Goal: Contribute content: Contribute content

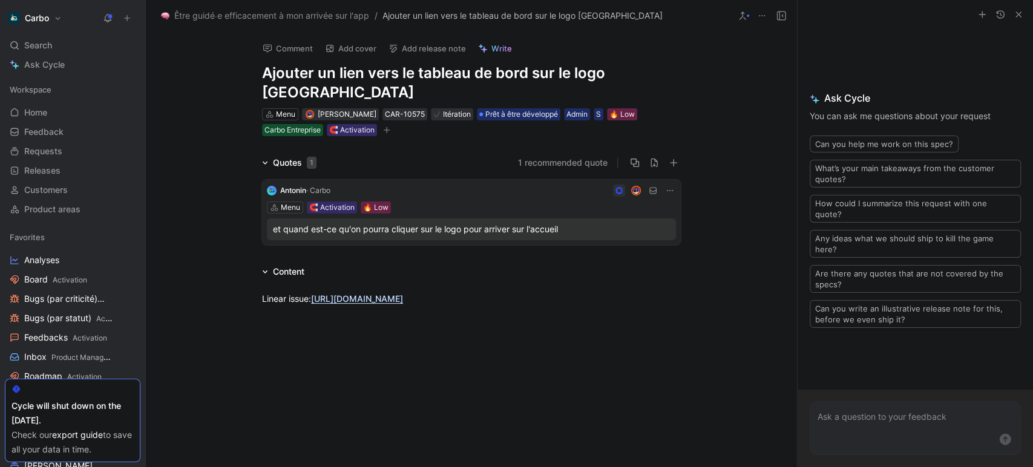
click at [1018, 15] on use "button" at bounding box center [1018, 14] width 5 height 5
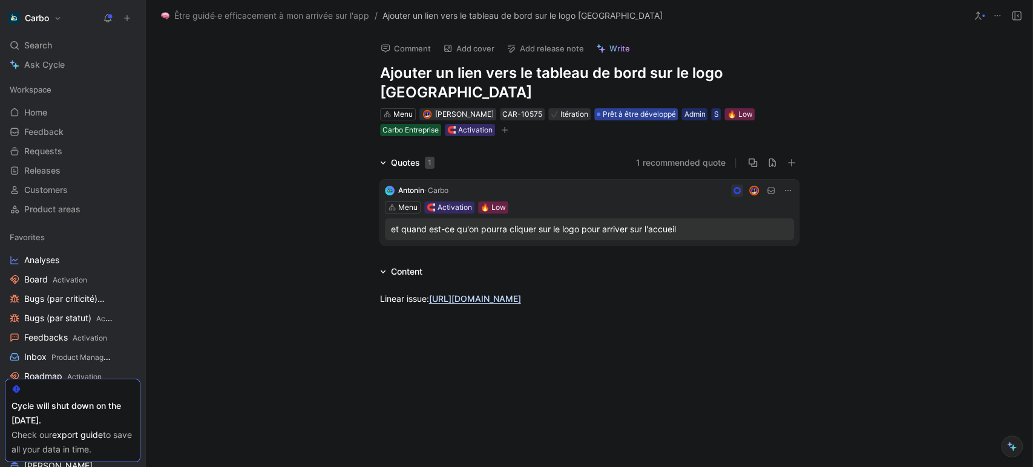
click at [634, 108] on span "Prêt à être développé" at bounding box center [638, 114] width 73 height 12
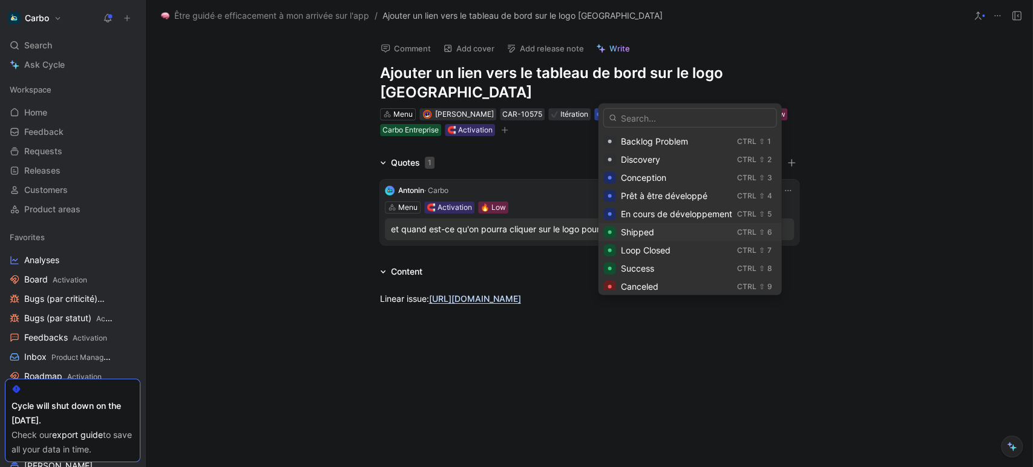
click at [642, 232] on span "Shipped" at bounding box center [636, 232] width 33 height 10
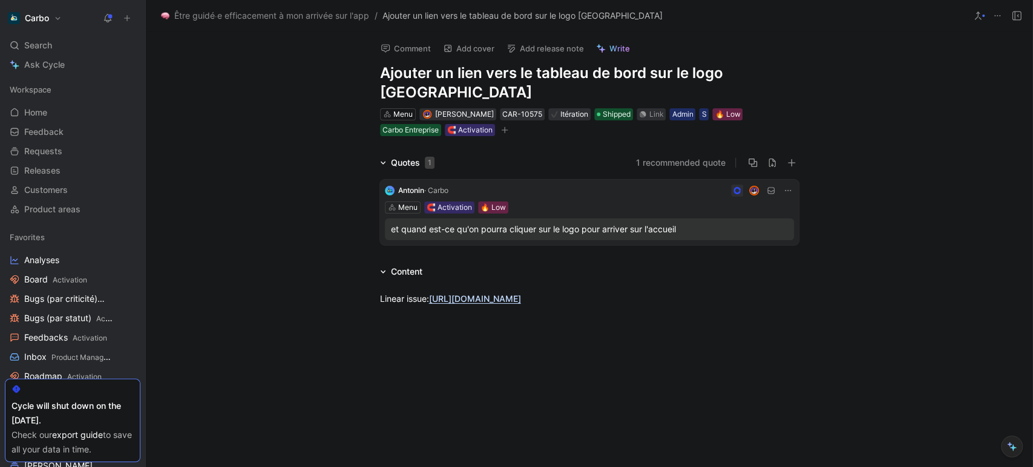
click at [503, 126] on icon "button" at bounding box center [504, 129] width 7 height 7
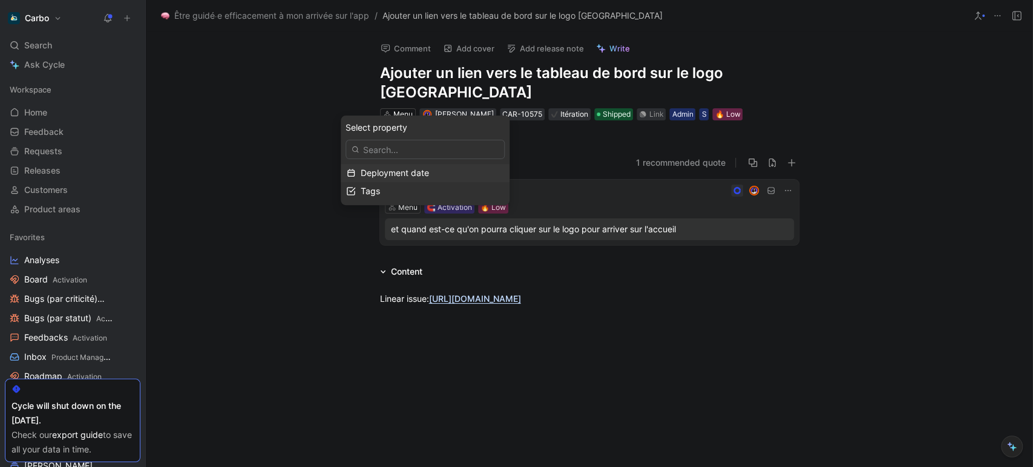
click at [706, 108] on div "S" at bounding box center [703, 114] width 5 height 12
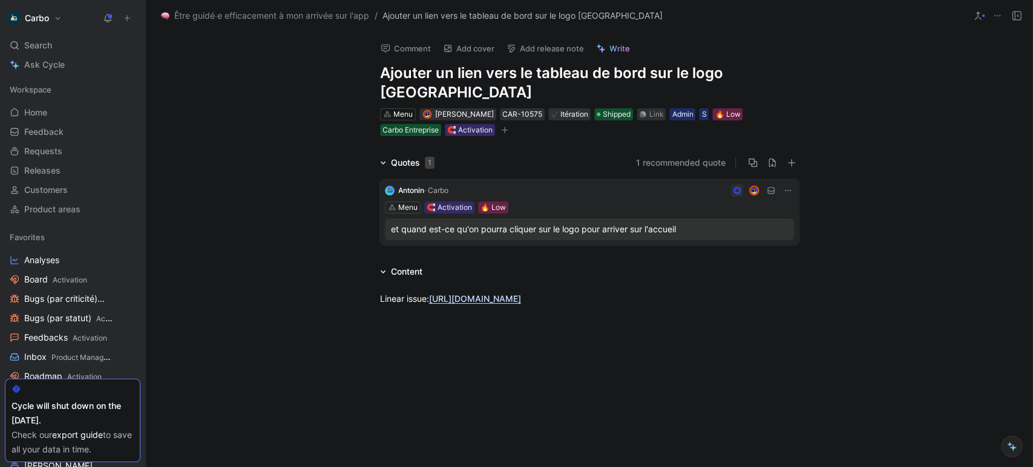
click at [548, 51] on button "Add release note" at bounding box center [545, 48] width 88 height 17
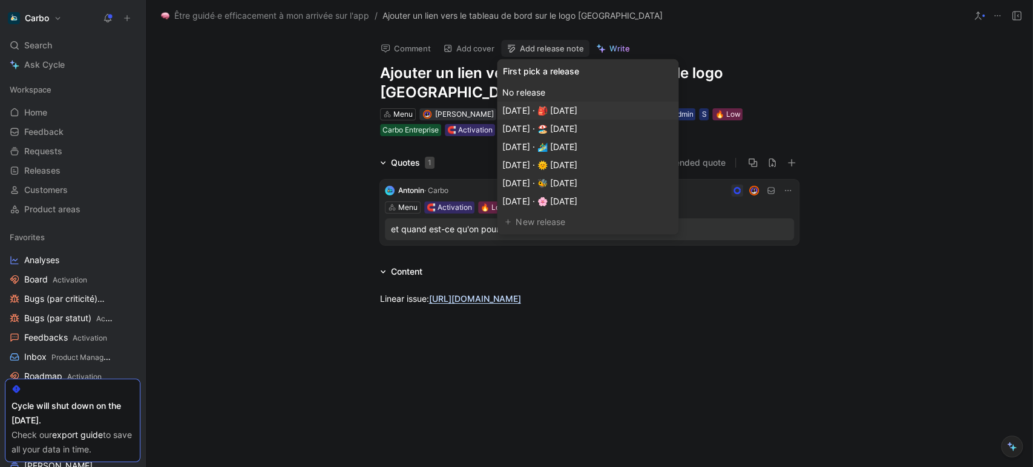
click at [576, 113] on span "[DATE] · 🎒 [DATE]" at bounding box center [539, 110] width 74 height 10
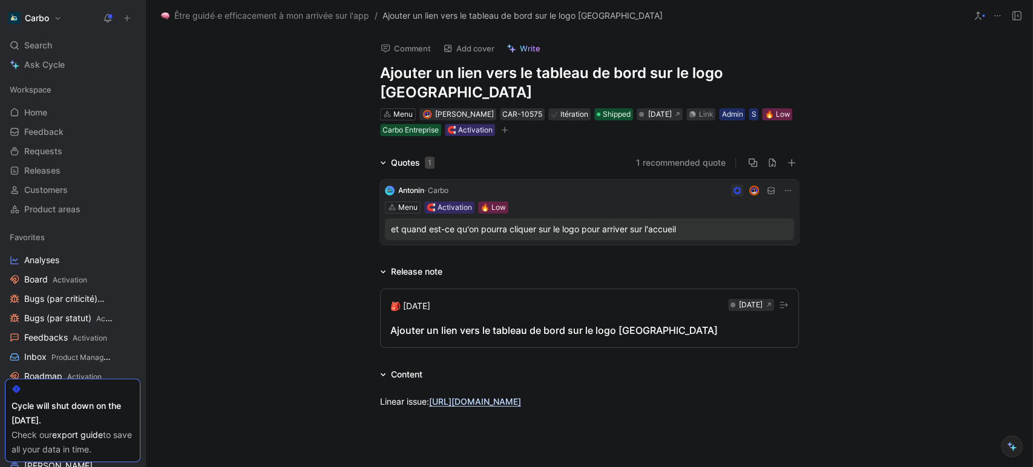
click at [482, 323] on div "Ajouter un lien vers le tableau de bord sur le logo [GEOGRAPHIC_DATA]" at bounding box center [589, 330] width 398 height 15
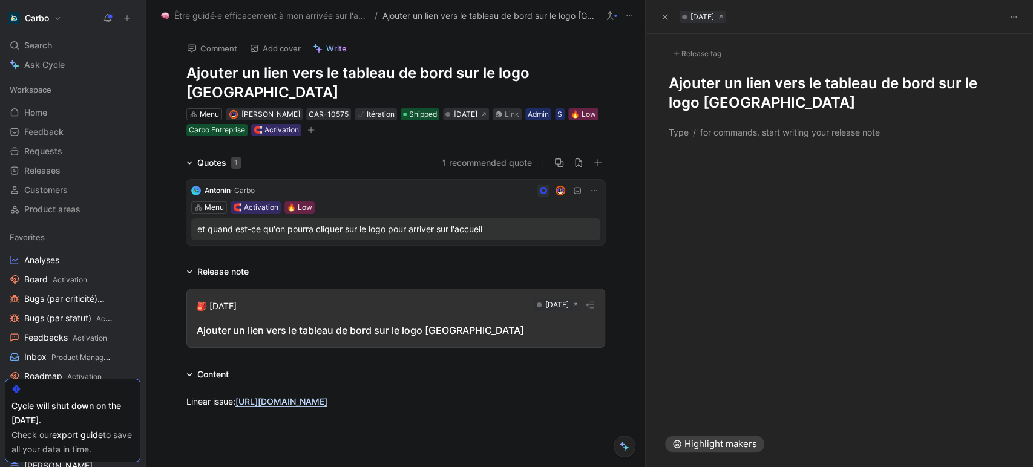
click at [678, 142] on p at bounding box center [838, 132] width 387 height 20
click at [672, 79] on h1 "Ajouter un lien vers le tableau de bord sur le logo [GEOGRAPHIC_DATA]" at bounding box center [838, 93] width 341 height 39
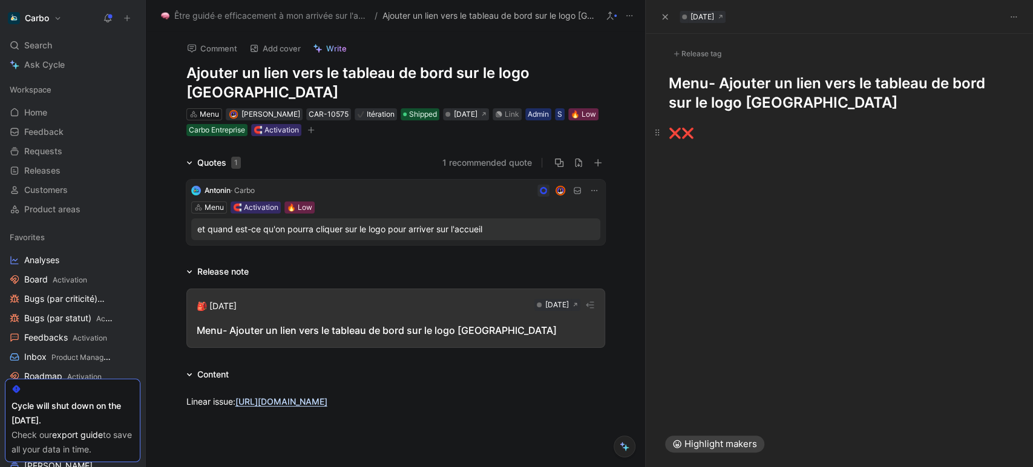
click at [725, 140] on div "❌ ❌" at bounding box center [838, 134] width 341 height 16
click at [707, 77] on h1 "Menu- Ajouter un lien vers le tableau de bord sur le logo [GEOGRAPHIC_DATA]" at bounding box center [838, 93] width 341 height 39
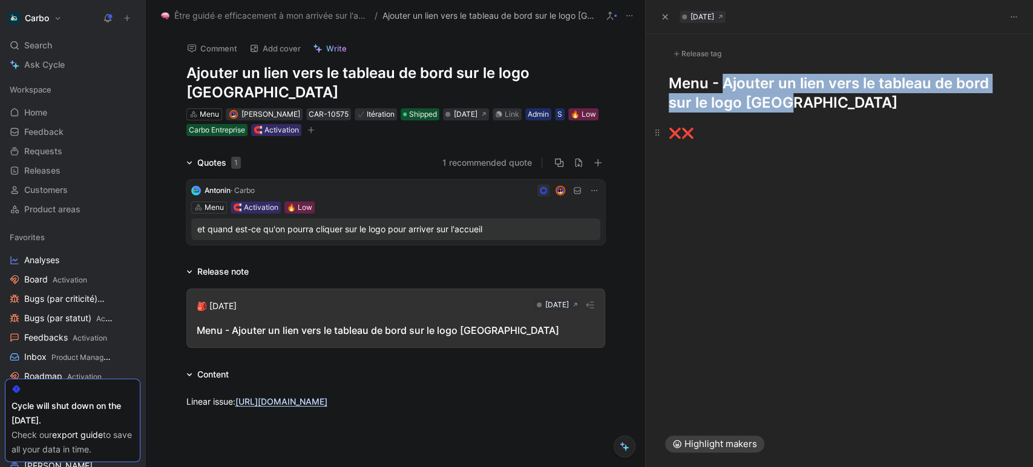
drag, startPoint x: 725, startPoint y: 76, endPoint x: 911, endPoint y: 130, distance: 193.4
click at [911, 130] on div "Release tag Menu - Ajouter un lien vers le tableau de bord sur le logo Carbo ❌ ❌" at bounding box center [838, 227] width 387 height 387
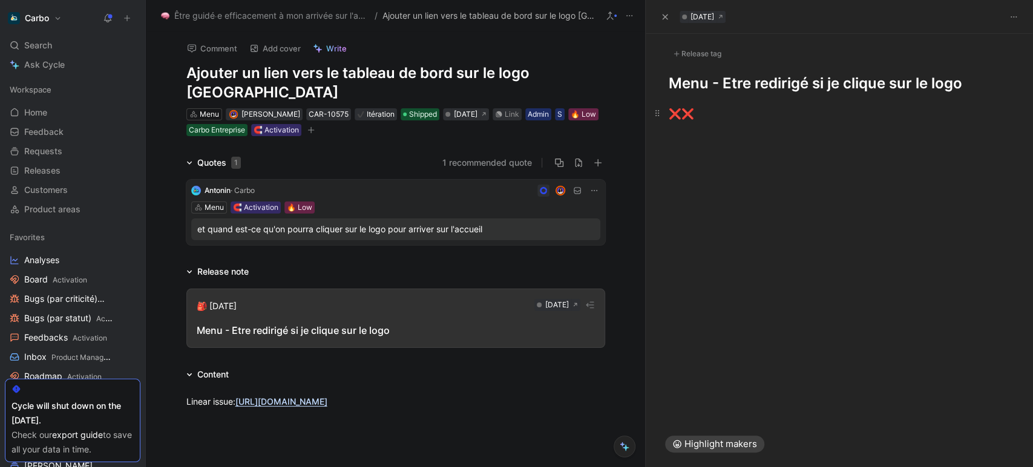
click at [722, 122] on p "❌ ❌" at bounding box center [838, 114] width 387 height 23
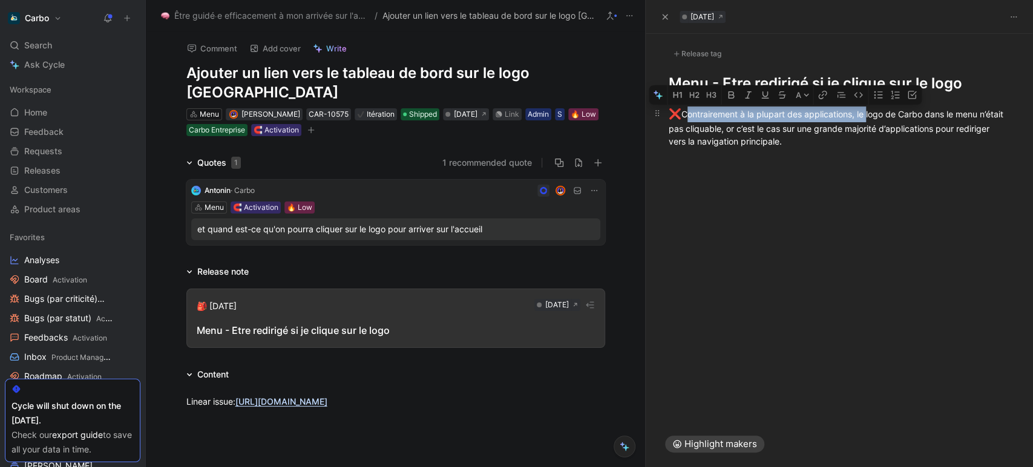
drag, startPoint x: 868, startPoint y: 111, endPoint x: 687, endPoint y: 105, distance: 181.6
click at [687, 105] on p "❌ Contrairement à la plupart des applications, le logo de Carbo dans le menu n’…" at bounding box center [838, 127] width 387 height 48
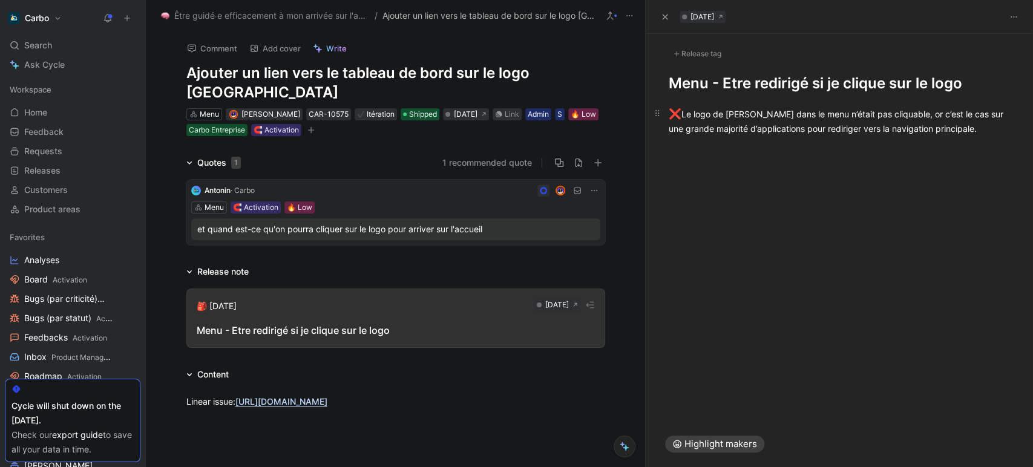
click at [987, 123] on div "❌ Le logo de Carbo dans le menu n’était pas cliquable, or c’est le cas sur une …" at bounding box center [838, 120] width 341 height 28
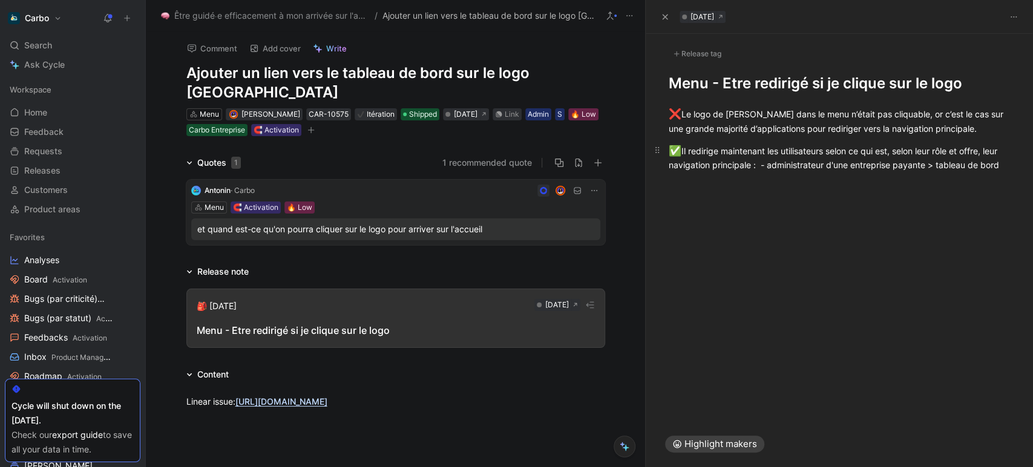
click at [775, 162] on div "✅ Il redirige maintenant les utilisateurs selon ce qui est, selon leur rôle et …" at bounding box center [838, 157] width 341 height 28
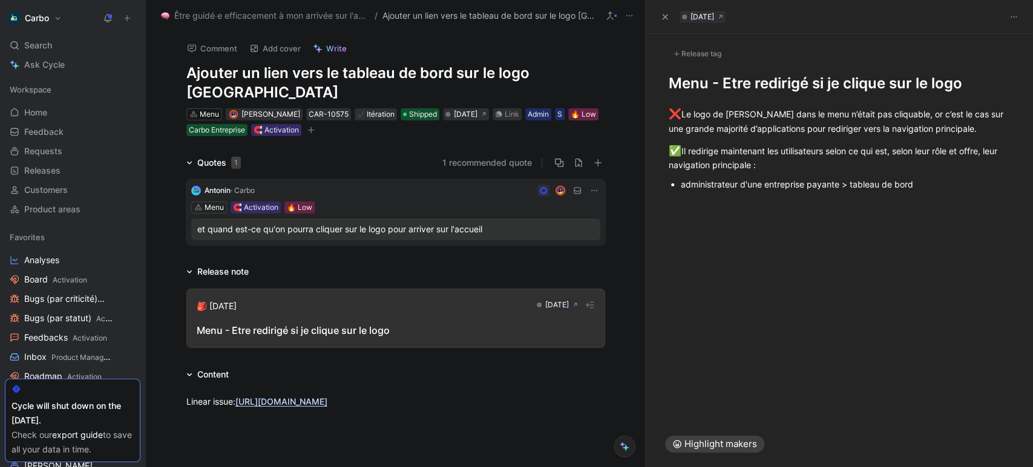
click at [924, 186] on div "administrateur d'une entreprise payante > tableau de bord" at bounding box center [845, 184] width 329 height 13
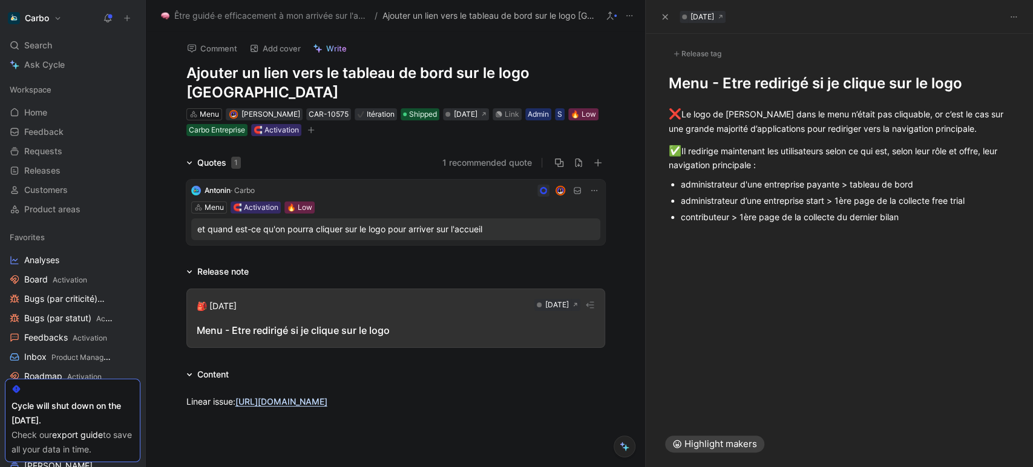
click at [840, 182] on div "administrateur d'une entreprise payante > tableau de bord" at bounding box center [845, 184] width 329 height 13
click at [798, 218] on div "contributeur > 1ère page de la collecte du dernier bilan" at bounding box center [845, 217] width 329 height 13
drag, startPoint x: 909, startPoint y: 221, endPoint x: 846, endPoint y: 215, distance: 63.2
click at [846, 215] on div "contributeur > 1ère page de la collecte du dernier bilan" at bounding box center [845, 217] width 329 height 13
click at [701, 55] on div "Release tag" at bounding box center [696, 54] width 57 height 15
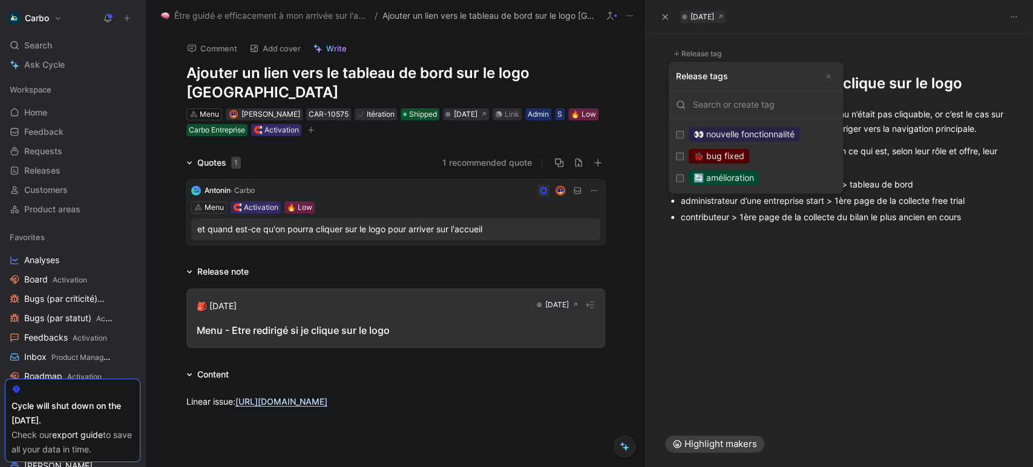
click at [740, 176] on div "🔄 amélioration" at bounding box center [723, 178] width 70 height 15
click at [684, 176] on input "🔄 amélioration Edit" at bounding box center [680, 178] width 8 height 8
checkbox input "true"
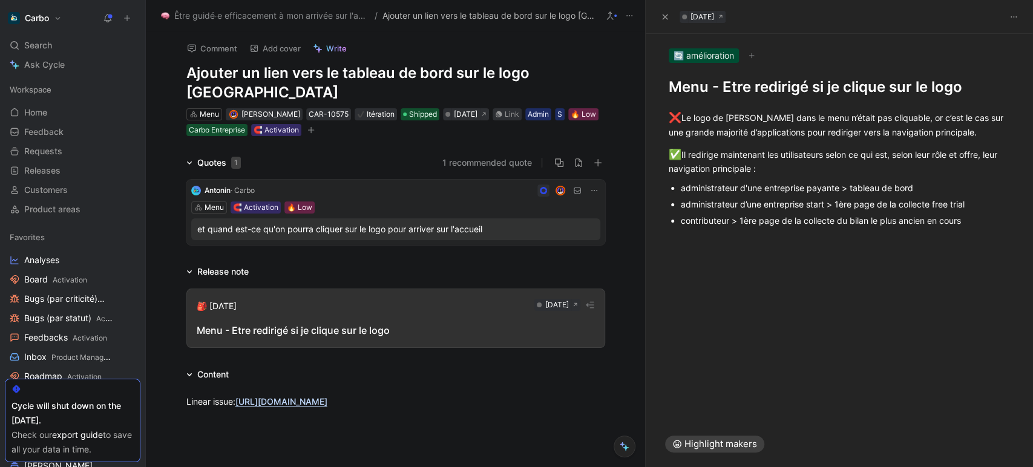
click at [771, 90] on h1 "Menu - Etre redirigé si je clique sur le logo" at bounding box center [838, 86] width 341 height 19
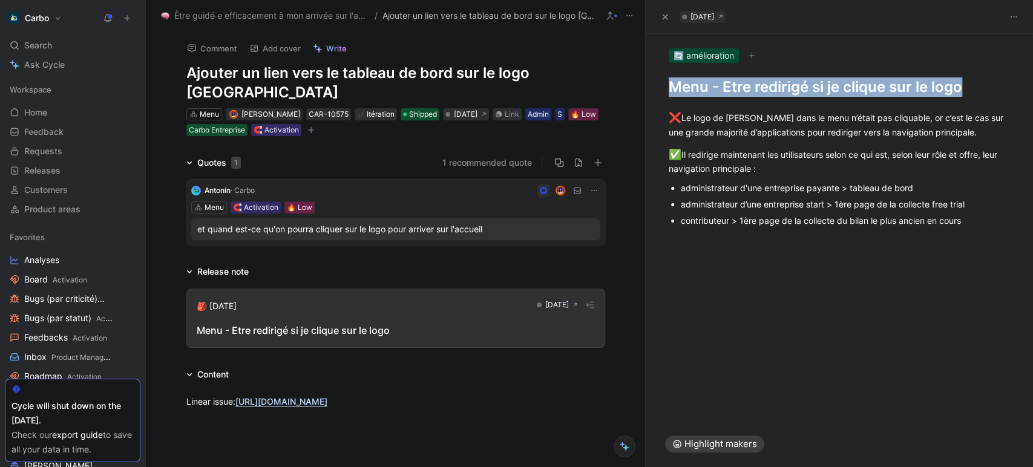
click at [771, 90] on h1 "Menu - Etre redirigé si je clique sur le logo" at bounding box center [838, 86] width 341 height 19
copy h1 "Menu - Etre redirigé si je clique sur le logo"
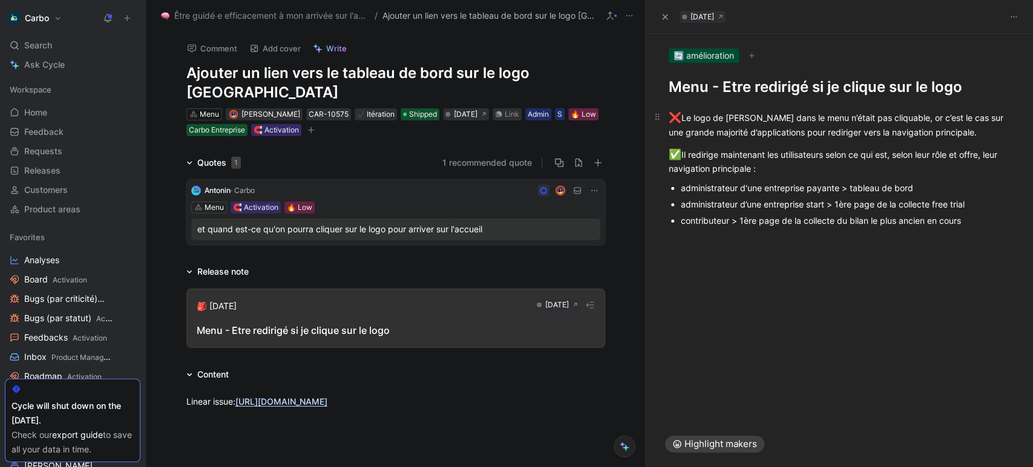
click at [789, 130] on div "❌ Le logo de Carbo dans le menu n’était pas cliquable, or c’est le cas sur une …" at bounding box center [838, 124] width 341 height 28
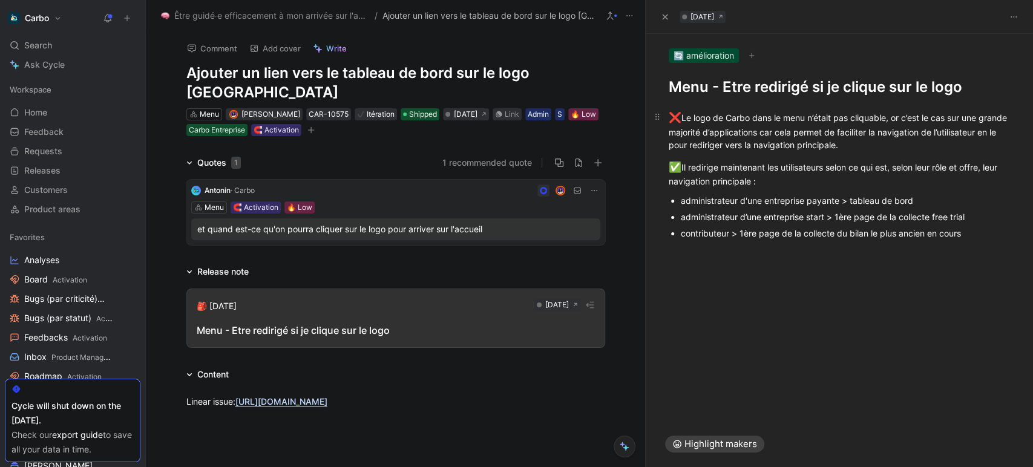
click at [794, 129] on div "❌ Le logo de Carbo dans le menu n’était pas cliquable, or c’est le cas sur une …" at bounding box center [838, 130] width 341 height 41
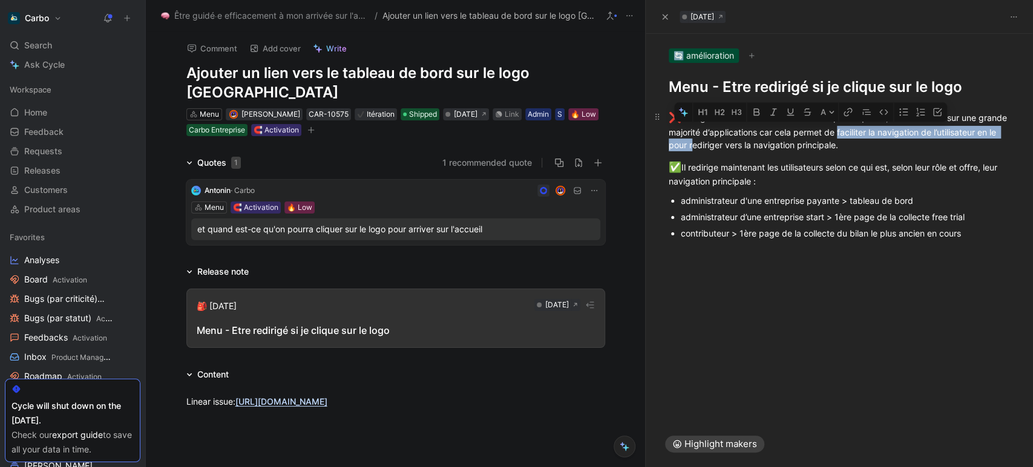
click at [755, 144] on div "❌ Le logo de Carbo dans le menu n’était pas cliquable, or c’est le cas sur une …" at bounding box center [838, 130] width 341 height 41
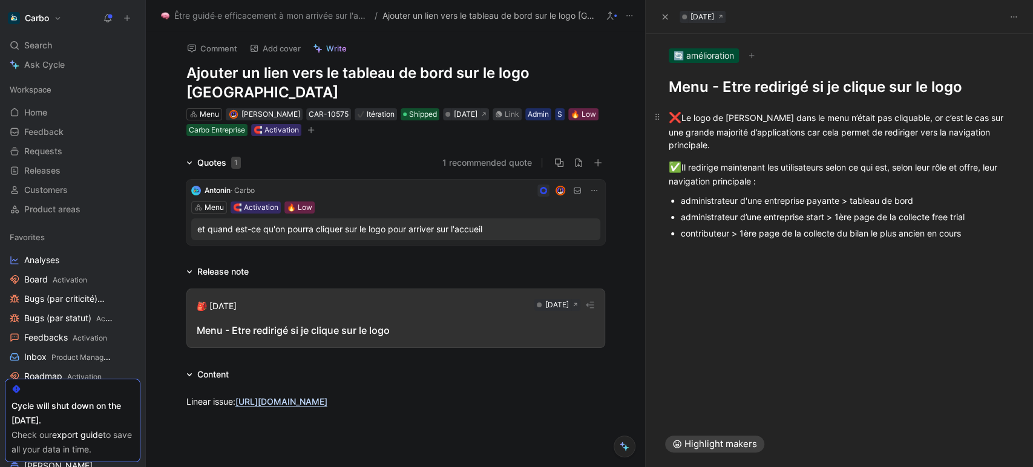
click at [901, 130] on div "❌ Le logo de Carbo dans le menu n’était pas cliquable, or c’est le cas sur une …" at bounding box center [838, 130] width 341 height 41
click at [971, 130] on div "❌ Le logo de Carbo dans le menu n’était pas cliquable, or c’est le cas sur une …" at bounding box center [838, 130] width 341 height 41
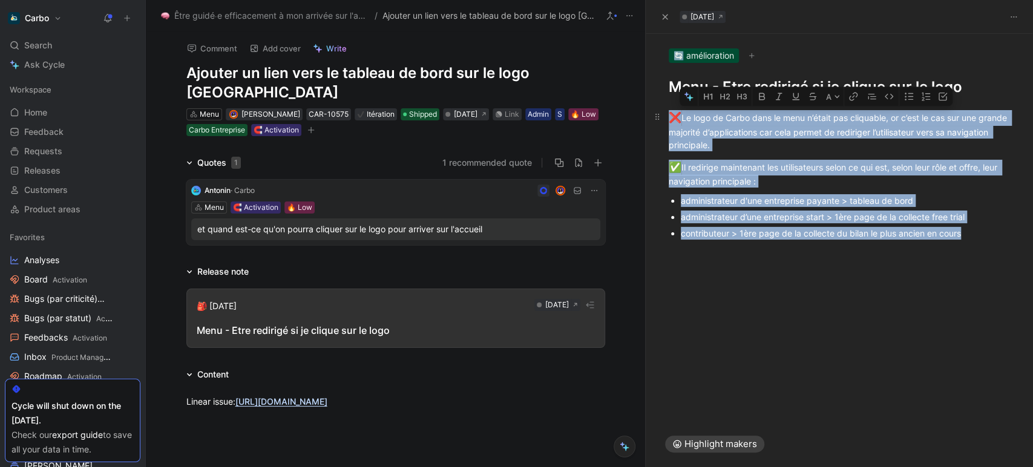
drag, startPoint x: 984, startPoint y: 236, endPoint x: 650, endPoint y: 108, distance: 357.7
click at [650, 108] on div "❌ Le logo de Carbo dans le menu n’était pas cliquable, or c’est le cas sur une …" at bounding box center [838, 174] width 387 height 154
copy div "❌ Le logo de Carbo dans le menu n’était pas cliquable, or c’est le cas sur une …"
click at [690, 82] on h1 "Menu - Etre redirigé si je clique sur le logo" at bounding box center [838, 86] width 341 height 19
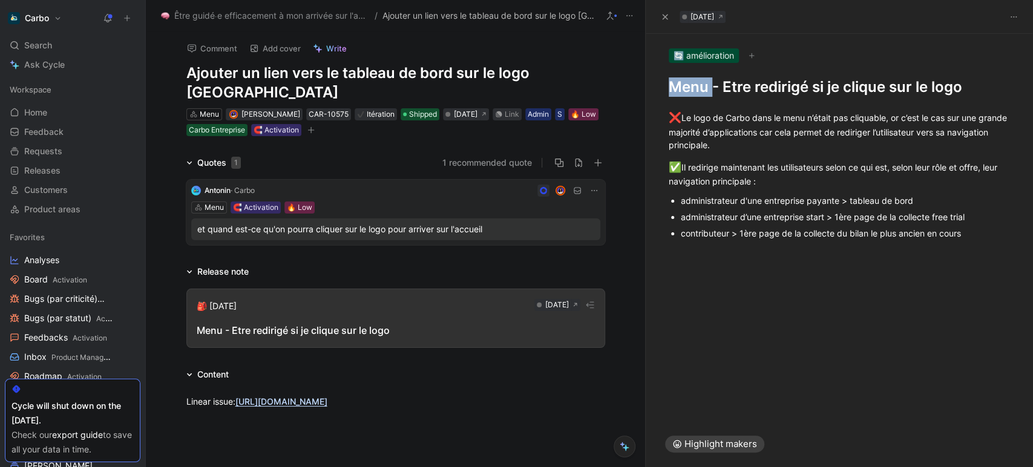
click at [690, 82] on h1 "Menu - Etre redirigé si je clique sur le logo" at bounding box center [838, 86] width 341 height 19
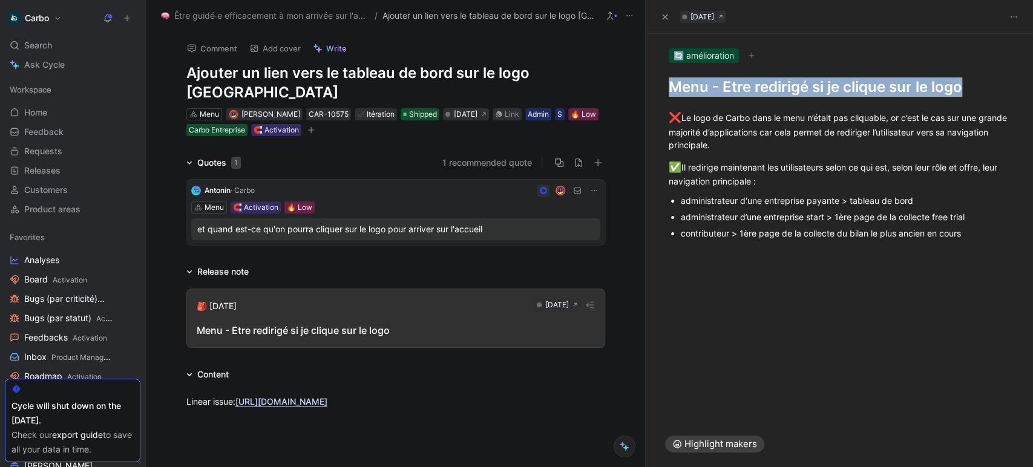
click at [690, 82] on h1 "Menu - Etre redirigé si je clique sur le logo" at bounding box center [838, 86] width 341 height 19
copy h1 "Menu - Etre redirigé si je clique sur le logo"
drag, startPoint x: 774, startPoint y: 131, endPoint x: 756, endPoint y: 144, distance: 23.0
click at [756, 144] on div "❌ Le logo de Carbo dans le menu n’était pas cliquable, or c’est le cas sur une …" at bounding box center [838, 130] width 341 height 41
click at [750, 114] on icon "button" at bounding box center [755, 112] width 10 height 10
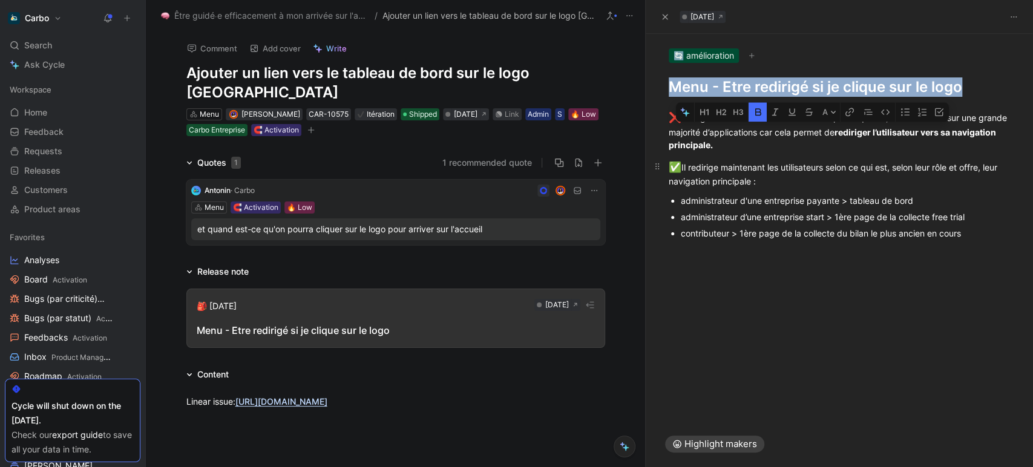
click at [768, 180] on div "✅ Il redirige maintenant les utilisateurs selon ce qui est, selon leur rôle et …" at bounding box center [838, 174] width 341 height 28
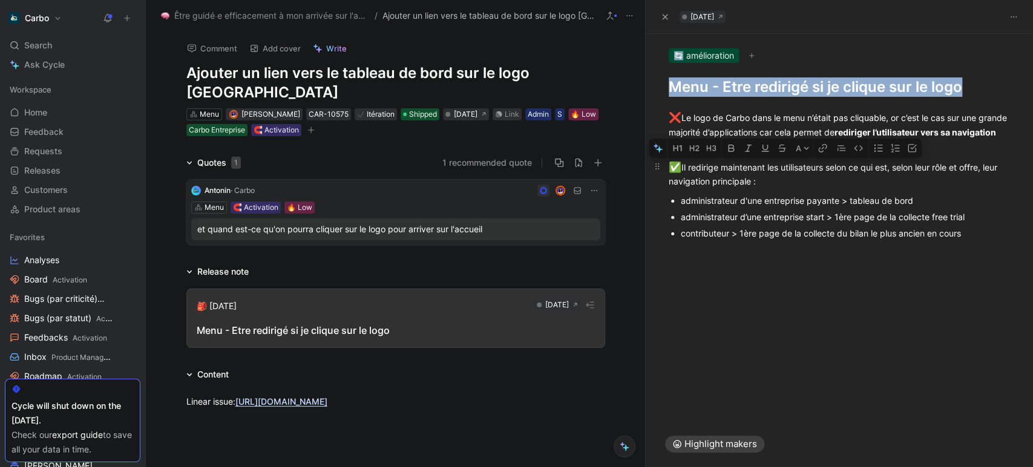
drag, startPoint x: 689, startPoint y: 167, endPoint x: 857, endPoint y: 168, distance: 167.6
click at [857, 168] on div "✅ Il redirige maintenant les utilisateurs selon ce qui est, selon leur rôle et …" at bounding box center [838, 174] width 341 height 28
click at [795, 186] on div "✅ Il redirige maintenant les utilisateurs selon ce qui est, selon leur rôle et …" at bounding box center [838, 174] width 341 height 28
click at [834, 163] on div "✅ Il redirige maintenant les utilisateurs selon ce qui est, selon leur rôle et …" at bounding box center [838, 174] width 341 height 28
click at [978, 165] on div "✅ Il redirige maintenant les utilisateurs vers leur navigation principale, selo…" at bounding box center [838, 174] width 341 height 28
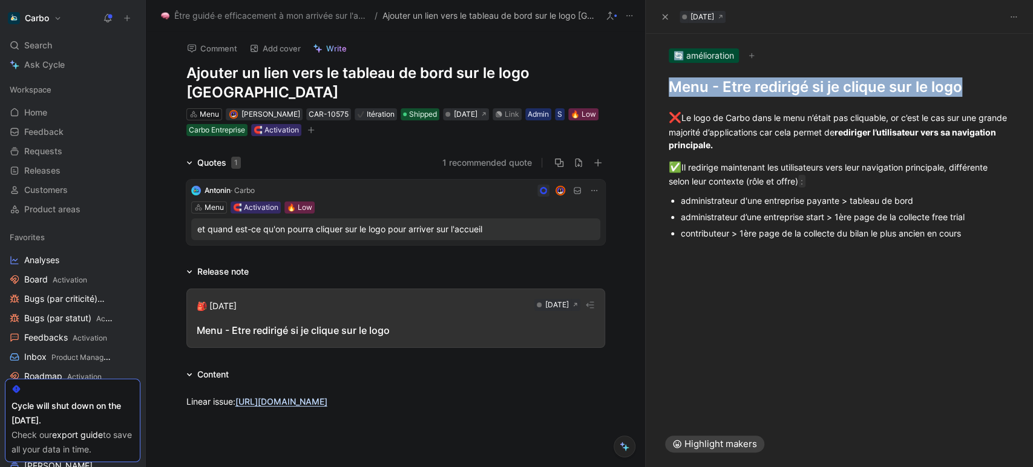
click at [777, 87] on h1 "Menu - Etre redirigé si je clique sur le logo" at bounding box center [838, 86] width 341 height 19
copy h1 "Menu - Etre redirigé si je clique sur le logo"
click at [741, 158] on p "✅ Il redirige maintenant les utilisateurs vers leur navigation principale, diff…" at bounding box center [838, 174] width 387 height 36
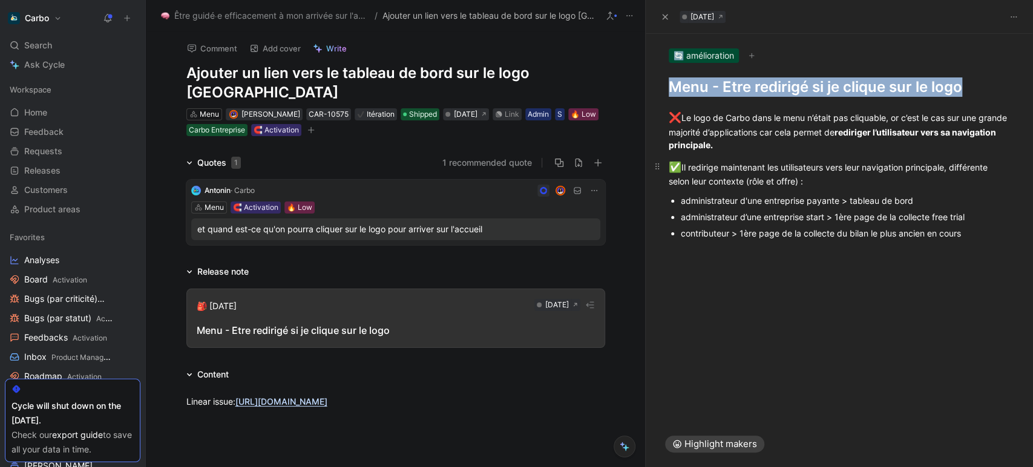
click at [741, 158] on p "✅ Il redirige maintenant les utilisateurs vers leur navigation principale, diff…" at bounding box center [838, 174] width 387 height 36
click at [721, 172] on div "✅ Il redirige maintenant les utilisateurs vers leur navigation principale, diff…" at bounding box center [838, 174] width 341 height 28
click at [783, 186] on div "✅ Il redirige maintenant les utilisateurs vers leur navigation principale, diff…" at bounding box center [838, 174] width 341 height 28
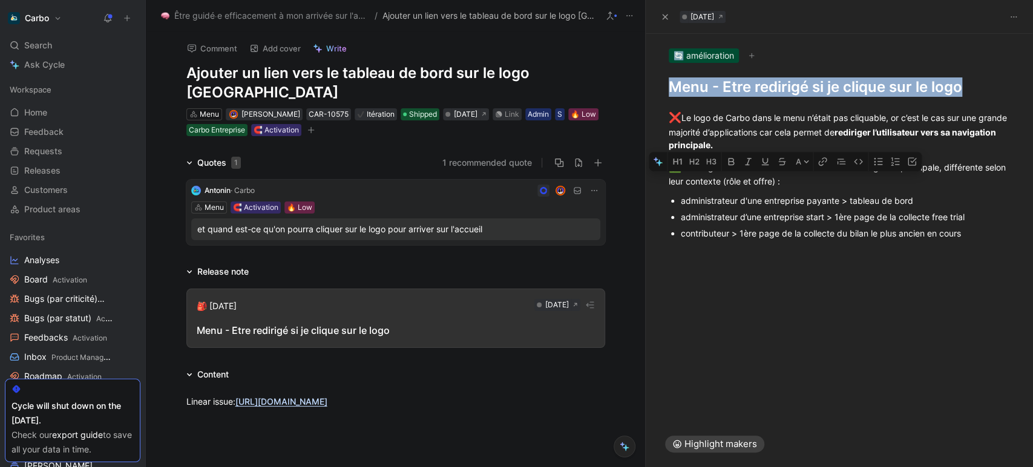
drag, startPoint x: 747, startPoint y: 183, endPoint x: 800, endPoint y: 183, distance: 52.6
click at [800, 183] on div "✅ Il redirige maintenant les utilisateurs vers leur navigation principale, diff…" at bounding box center [838, 174] width 341 height 28
click at [746, 159] on icon "button" at bounding box center [748, 162] width 10 height 10
click at [775, 192] on p "administrateur d'une entreprise payante > tableau de bord" at bounding box center [845, 200] width 329 height 16
drag, startPoint x: 727, startPoint y: 174, endPoint x: 660, endPoint y: 172, distance: 67.2
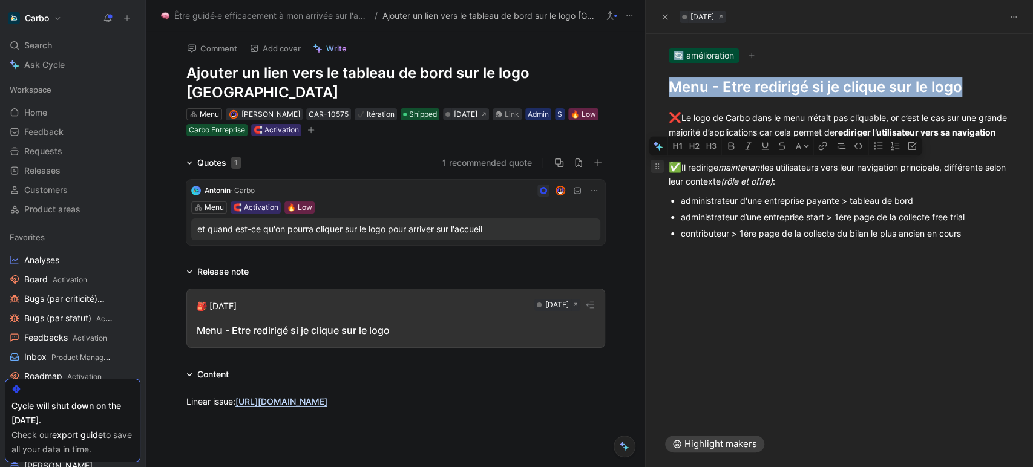
click at [660, 172] on p "✅ Il redirige maintenant les utilisateurs vers leur navigation principale, diff…" at bounding box center [838, 174] width 387 height 36
copy div "✅ Il redirige maintenant les utilisateurs vers leur navigation principale, diff…"
click at [806, 97] on div "❌ Le logo de Carbo dans le menu n’était pas cliquable, or c’est le cas sur une …" at bounding box center [838, 174] width 387 height 154
click at [315, 126] on icon "button" at bounding box center [310, 129] width 7 height 7
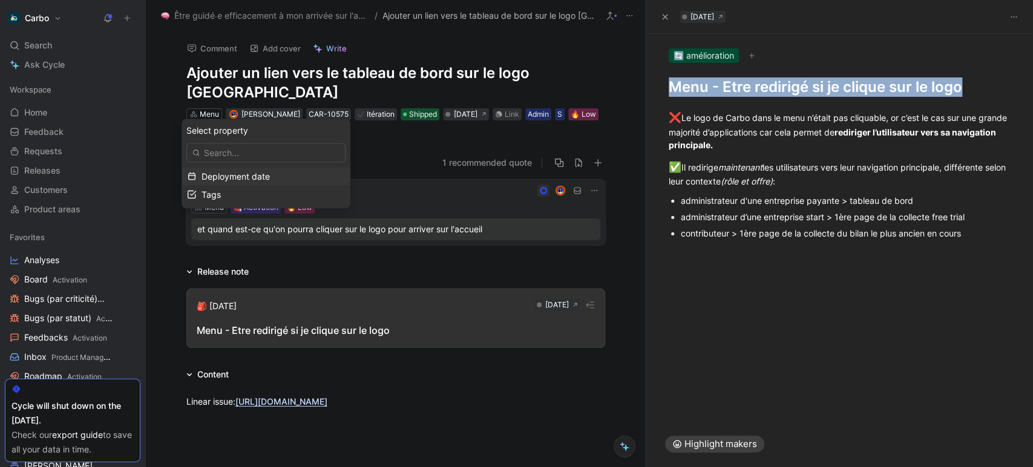
click at [232, 175] on span "Deployment date" at bounding box center [235, 176] width 68 height 10
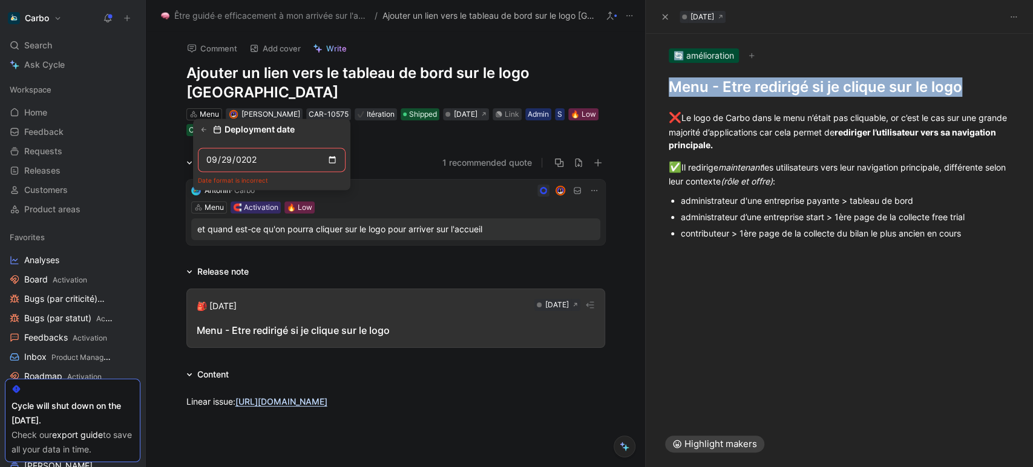
type input "[DATE]"
